Goal: Information Seeking & Learning: Learn about a topic

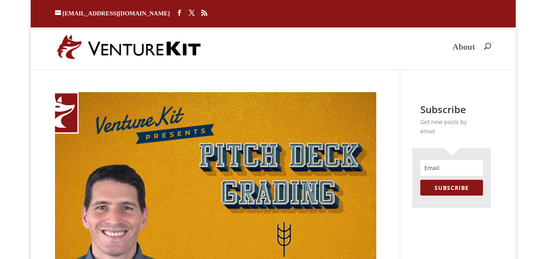
click at [464, 49] on link "About" at bounding box center [463, 53] width 23 height 19
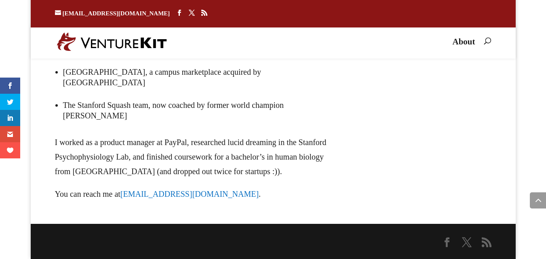
scroll to position [526, 0]
click at [0, 0] on div "LinkedIn" at bounding box center [0, 0] width 0 height 0
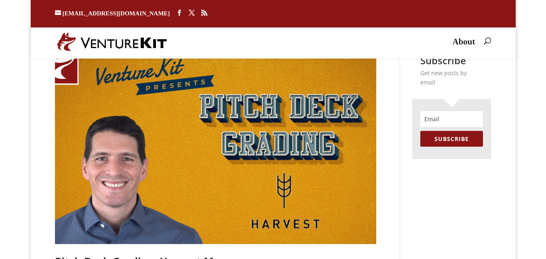
scroll to position [202, 0]
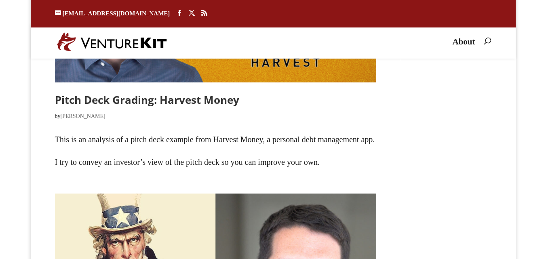
click at [70, 95] on link "Pitch Deck Grading: Harvest Money" at bounding box center [147, 100] width 184 height 15
drag, startPoint x: 70, startPoint y: 95, endPoint x: 129, endPoint y: 97, distance: 59.5
click at [129, 97] on link "Pitch Deck Grading: Harvest Money" at bounding box center [147, 100] width 184 height 15
